Goal: Information Seeking & Learning: Learn about a topic

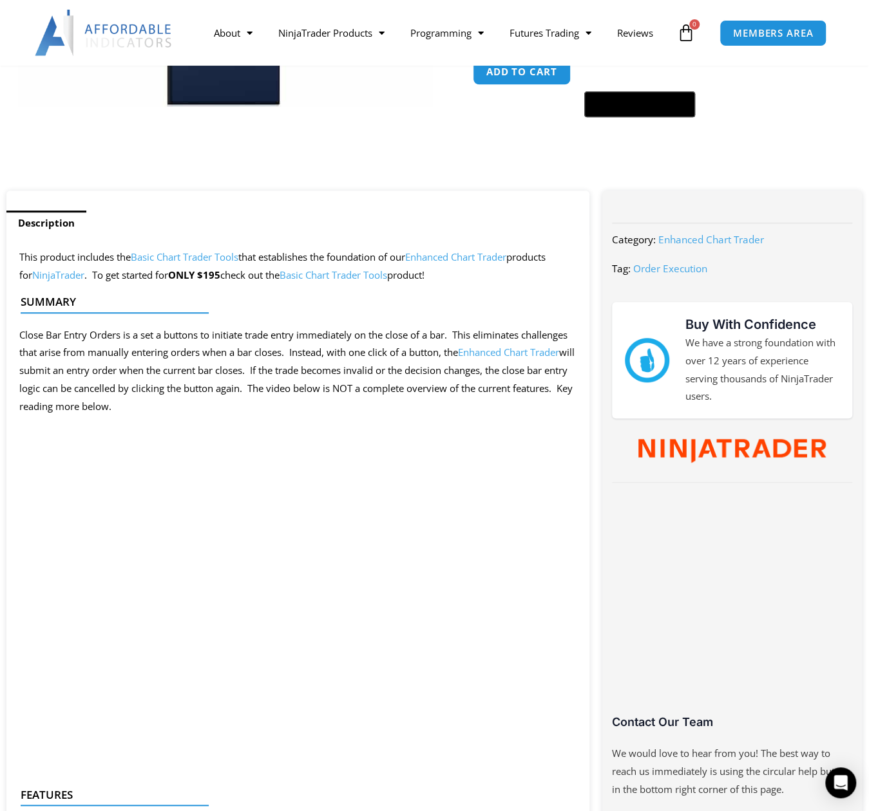
scroll to position [579, 0]
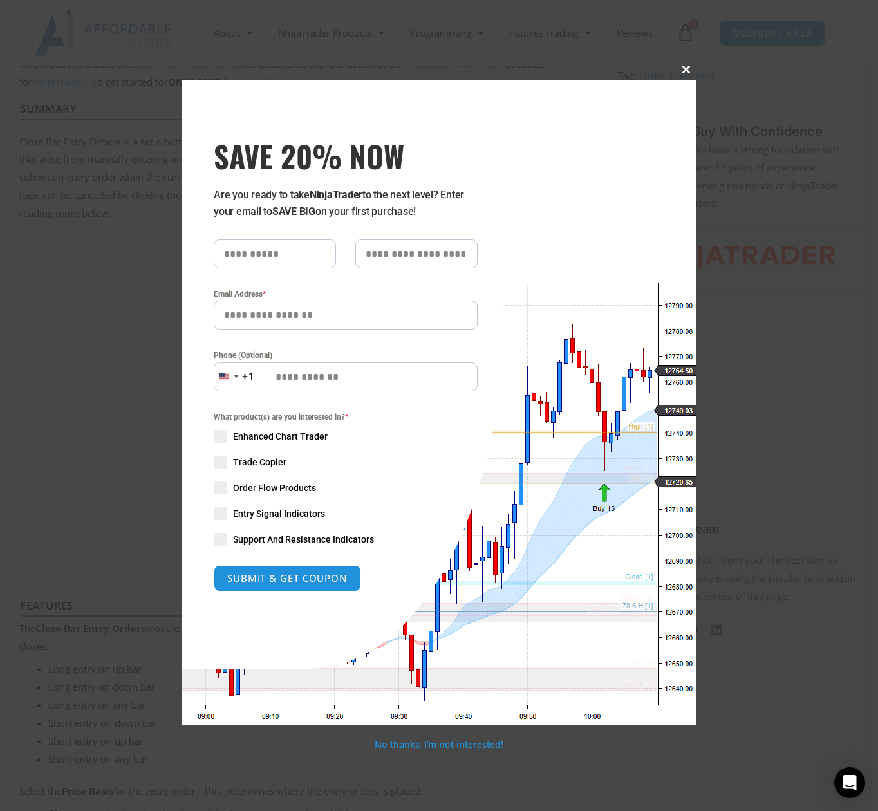
click at [684, 68] on span at bounding box center [686, 70] width 21 height 8
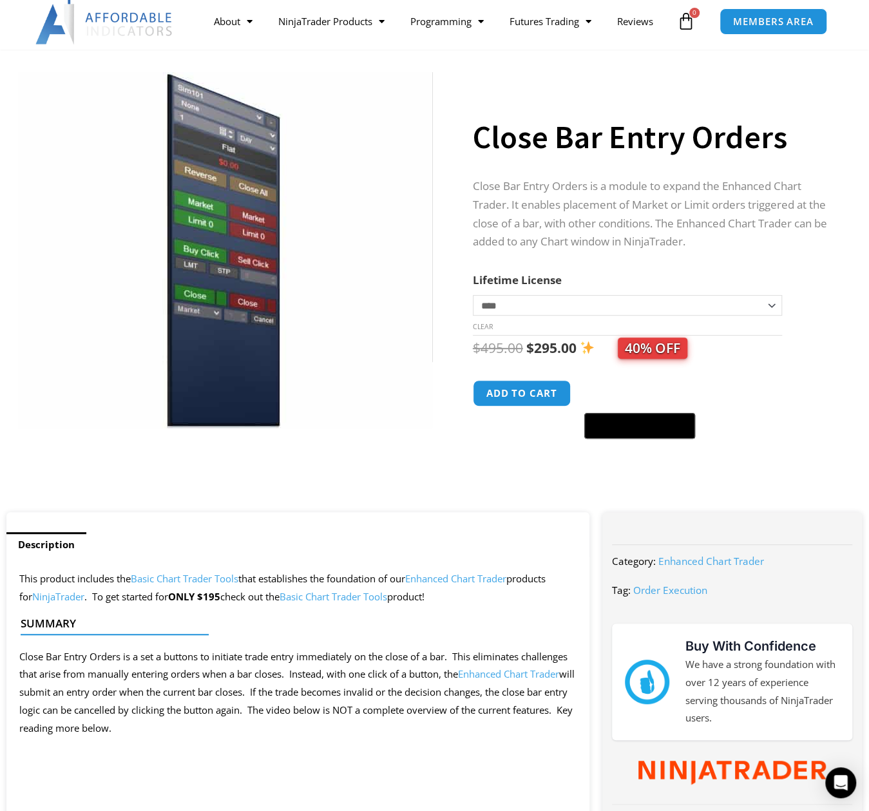
scroll to position [0, 0]
